Goal: Task Accomplishment & Management: Manage account settings

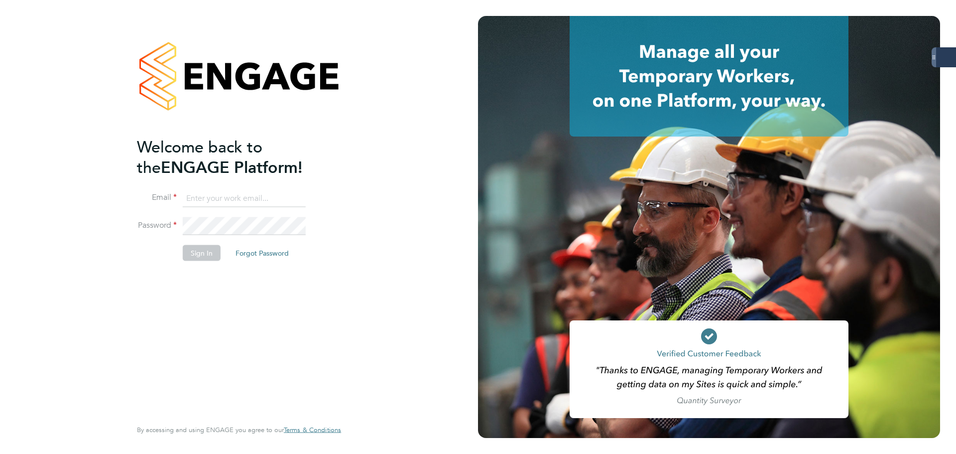
type input "andrew.quinney@servicecare.org.uk"
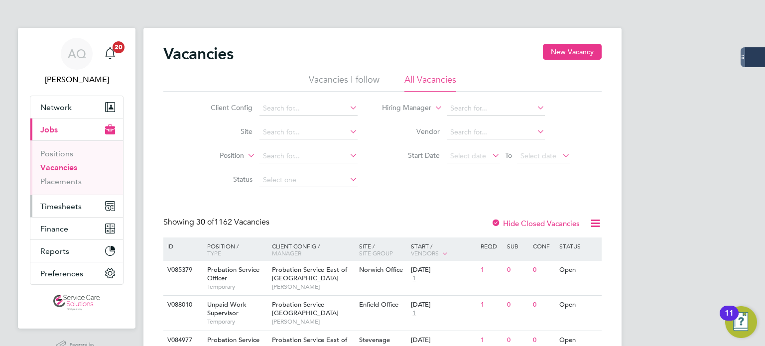
click at [71, 204] on span "Timesheets" at bounding box center [60, 206] width 41 height 9
click at [72, 206] on span "Timesheets" at bounding box center [60, 206] width 41 height 9
click at [64, 204] on span "Timesheets" at bounding box center [60, 206] width 41 height 9
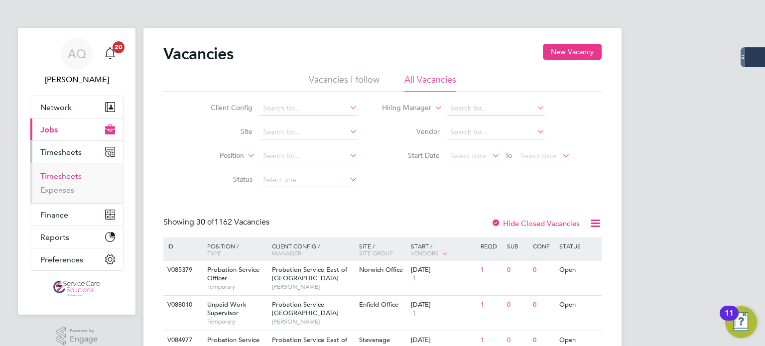
click at [66, 176] on link "Timesheets" at bounding box center [60, 175] width 41 height 9
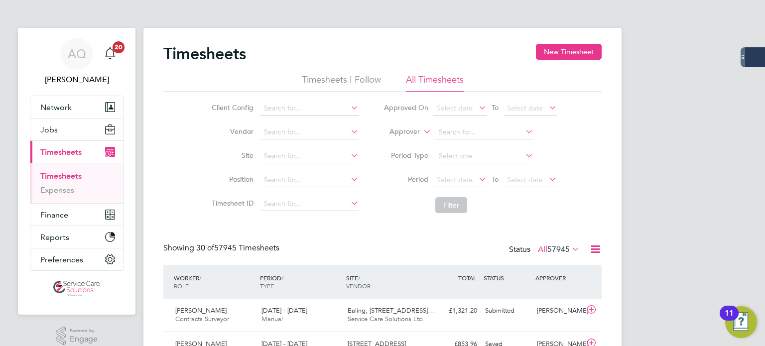
click at [403, 135] on label "Approver" at bounding box center [397, 132] width 45 height 10
click at [402, 143] on li "Worker" at bounding box center [395, 143] width 49 height 13
click at [458, 134] on input at bounding box center [484, 133] width 98 height 14
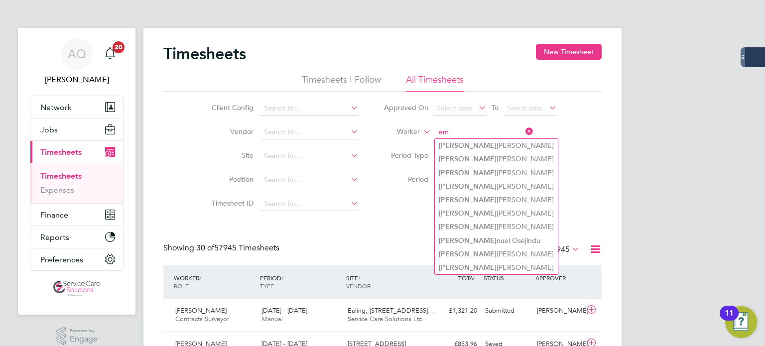
type input "e"
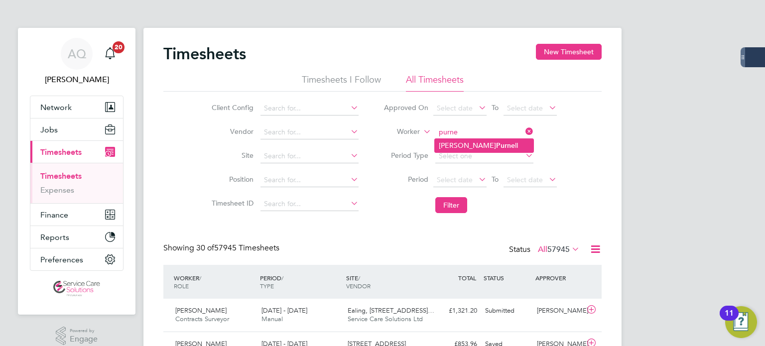
click at [505, 144] on li "Emma-Jane Purne ll" at bounding box center [484, 145] width 99 height 13
type input "[PERSON_NAME]"
click at [445, 203] on button "Filter" at bounding box center [451, 205] width 32 height 16
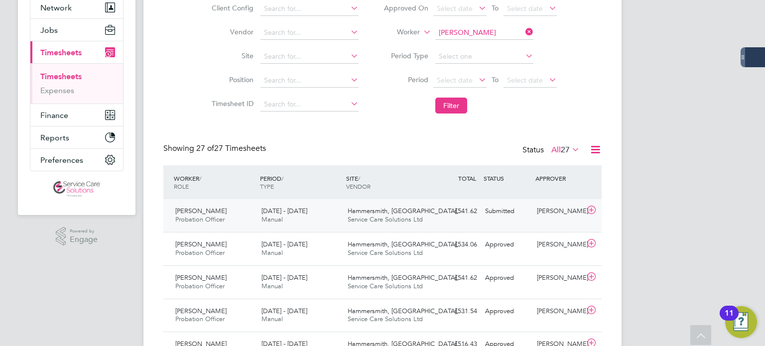
click at [510, 217] on div "Submitted" at bounding box center [507, 211] width 52 height 16
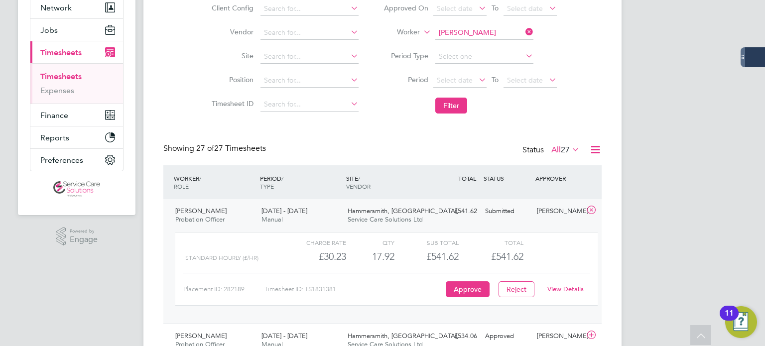
click at [555, 287] on link "View Details" at bounding box center [565, 289] width 36 height 8
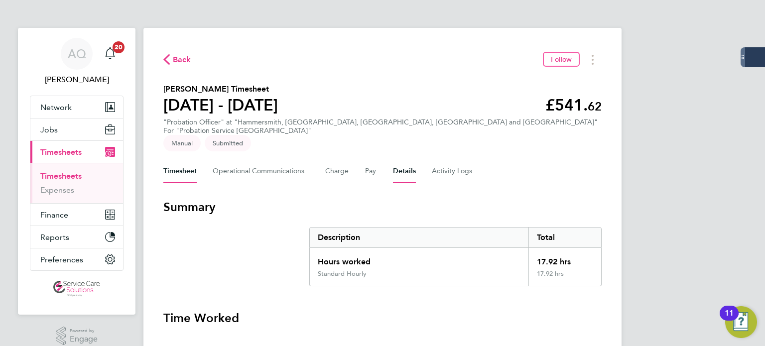
click at [404, 159] on button "Details" at bounding box center [404, 171] width 23 height 24
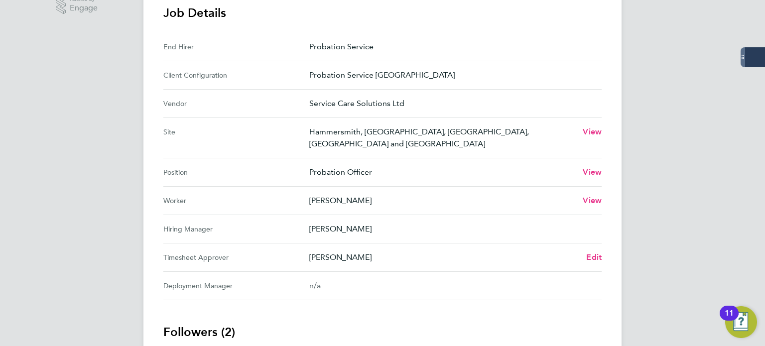
scroll to position [349, 0]
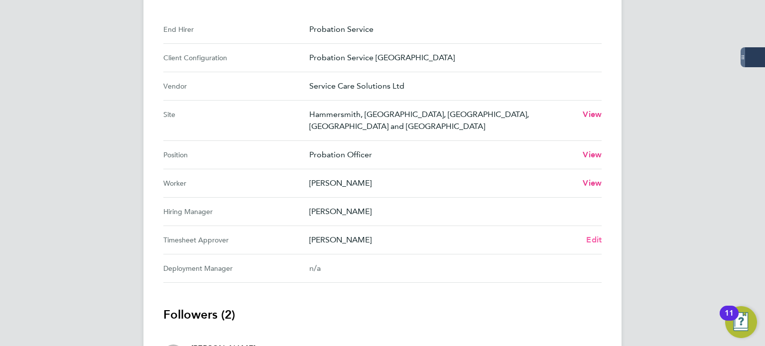
click at [597, 235] on span "Edit" at bounding box center [593, 239] width 15 height 9
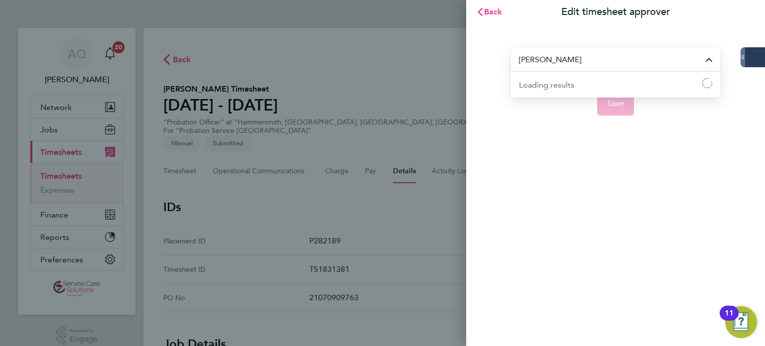
click at [575, 58] on input "[PERSON_NAME]" at bounding box center [615, 59] width 209 height 23
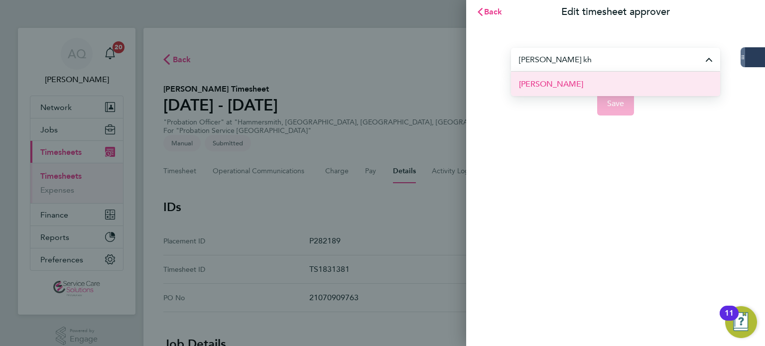
click at [522, 81] on span "[PERSON_NAME]" at bounding box center [551, 84] width 64 height 12
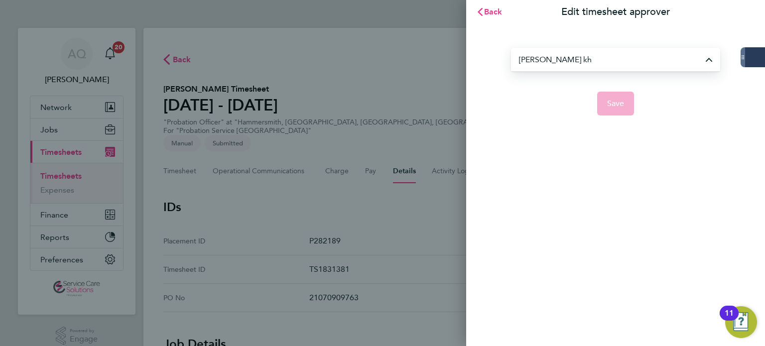
type input "[PERSON_NAME]"
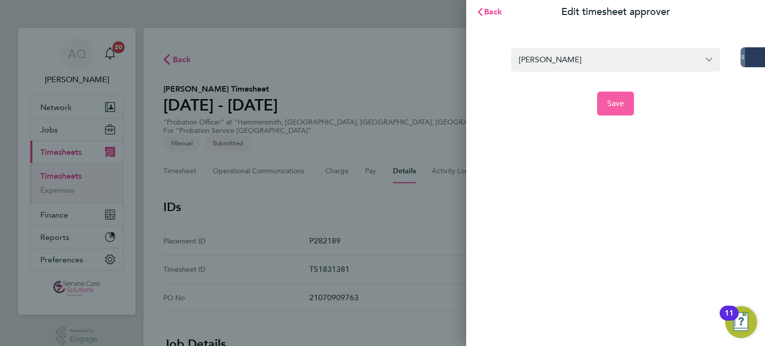
click at [616, 104] on span "Save" at bounding box center [615, 104] width 17 height 10
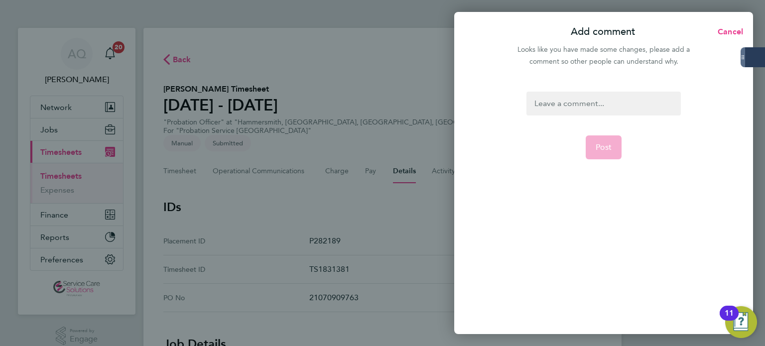
click at [575, 104] on div at bounding box center [604, 104] width 154 height 24
click at [582, 95] on div at bounding box center [604, 98] width 154 height 12
click at [558, 101] on div at bounding box center [604, 98] width 154 height 12
click at [722, 30] on span "Cancel" at bounding box center [729, 31] width 28 height 9
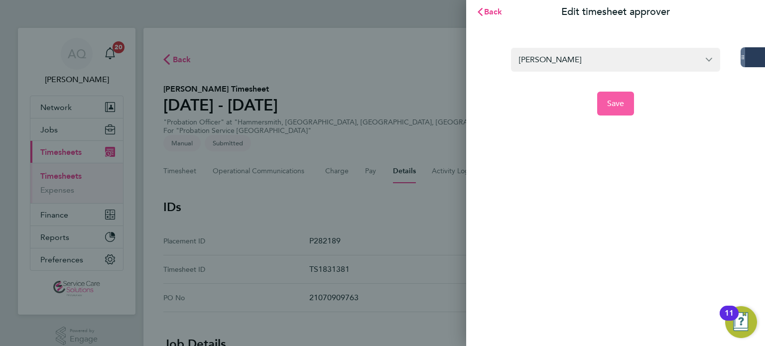
click at [608, 103] on span "Save" at bounding box center [615, 104] width 17 height 10
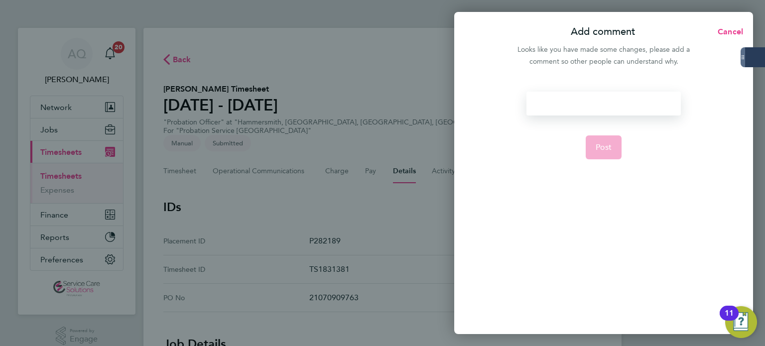
click at [557, 113] on div at bounding box center [604, 104] width 154 height 24
click at [556, 113] on div at bounding box center [604, 104] width 154 height 24
click at [722, 30] on span "Cancel" at bounding box center [729, 31] width 28 height 9
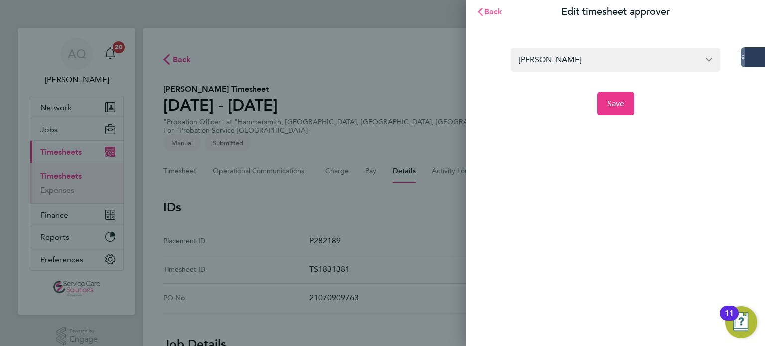
click at [494, 11] on span "Back" at bounding box center [493, 11] width 18 height 9
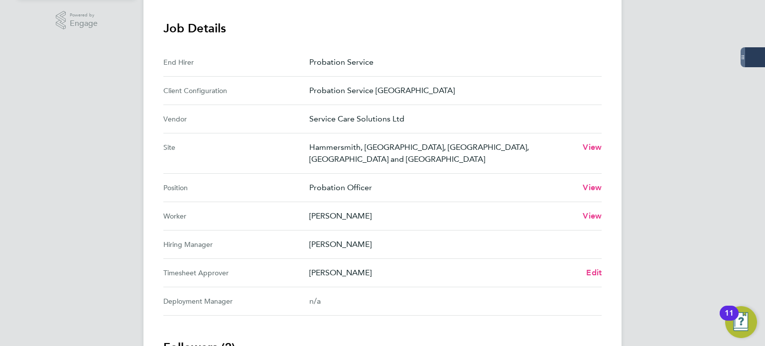
scroll to position [349, 0]
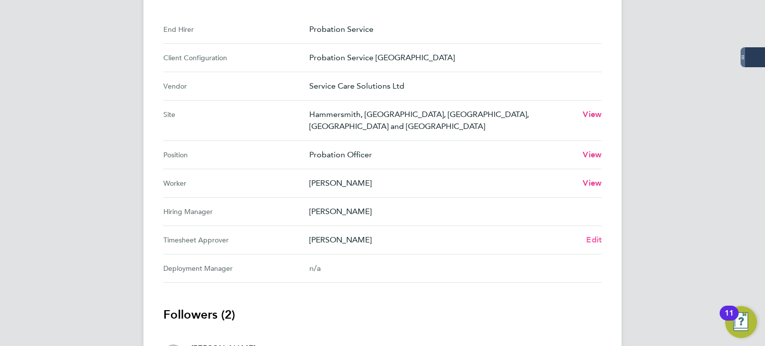
click at [591, 235] on span "Edit" at bounding box center [593, 239] width 15 height 9
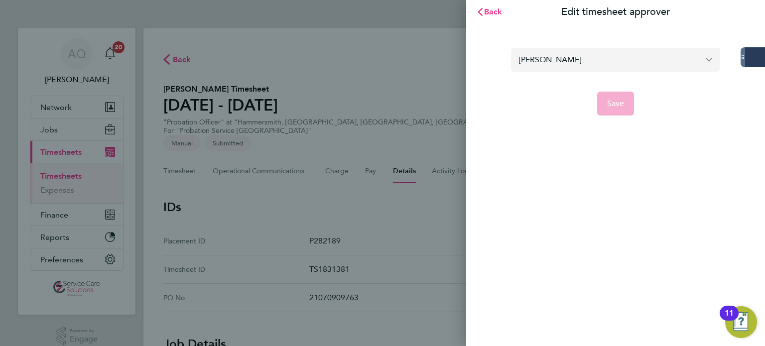
click at [585, 61] on input "[PERSON_NAME]" at bounding box center [615, 59] width 209 height 23
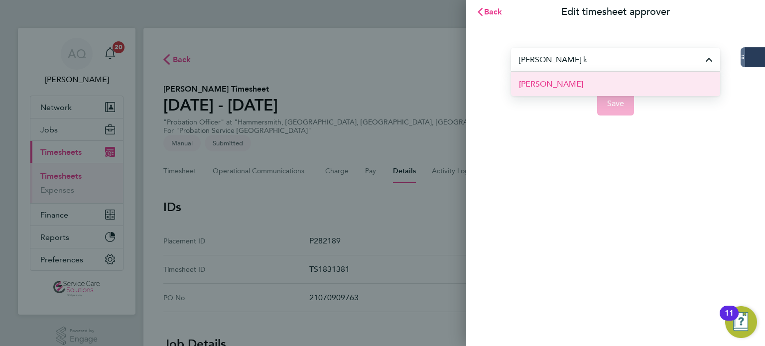
click at [621, 81] on li "[PERSON_NAME]" at bounding box center [615, 84] width 209 height 24
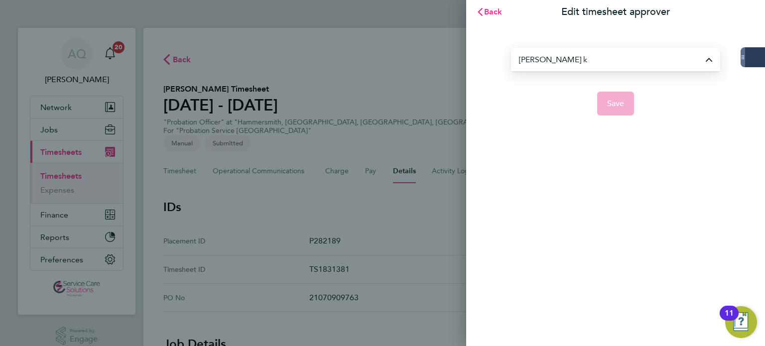
type input "[PERSON_NAME]"
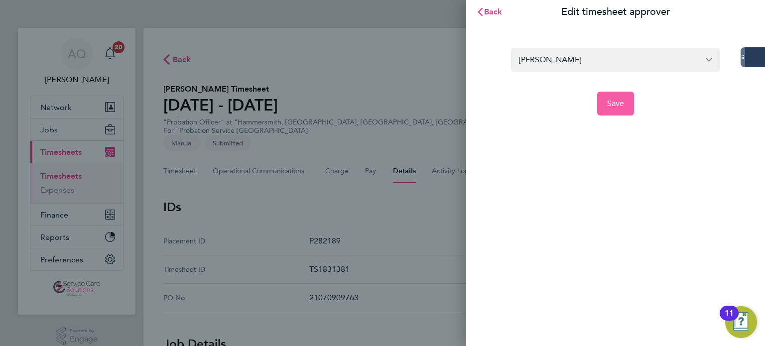
click at [618, 107] on span "Save" at bounding box center [615, 104] width 17 height 10
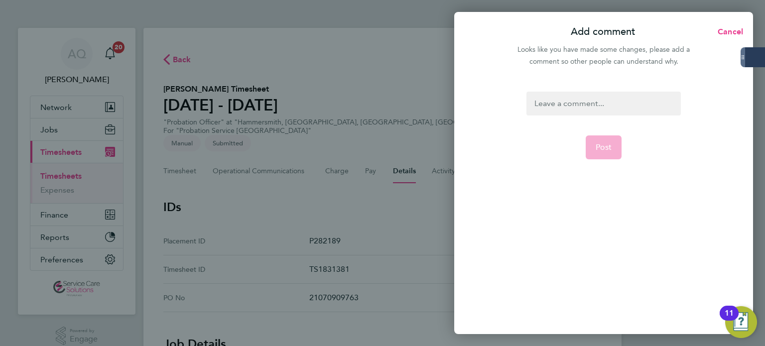
click at [585, 111] on div at bounding box center [604, 104] width 154 height 24
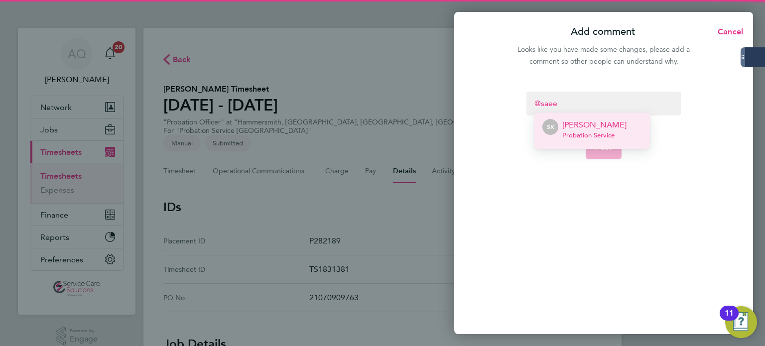
click at [579, 132] on span "Probation Service" at bounding box center [594, 136] width 64 height 8
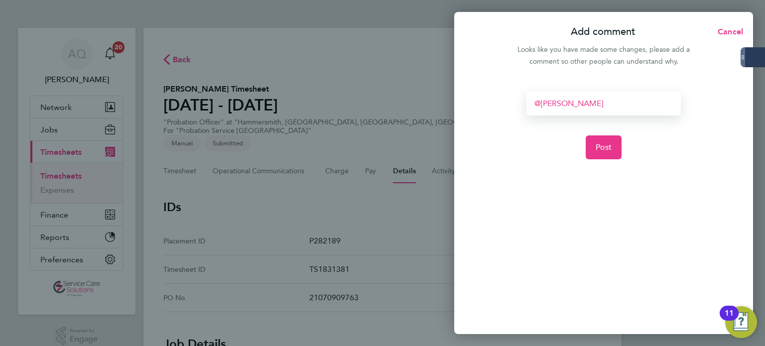
drag, startPoint x: 614, startPoint y: 101, endPoint x: 620, endPoint y: 102, distance: 6.1
click at [614, 101] on div "[PERSON_NAME] ​" at bounding box center [604, 104] width 154 height 24
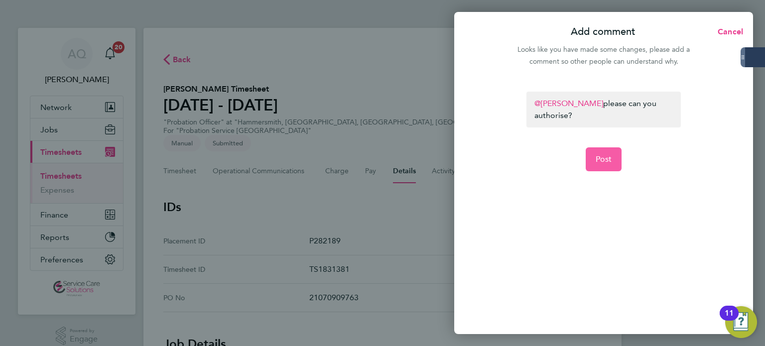
click at [612, 158] on button "Post" at bounding box center [604, 159] width 36 height 24
